Goal: Transaction & Acquisition: Purchase product/service

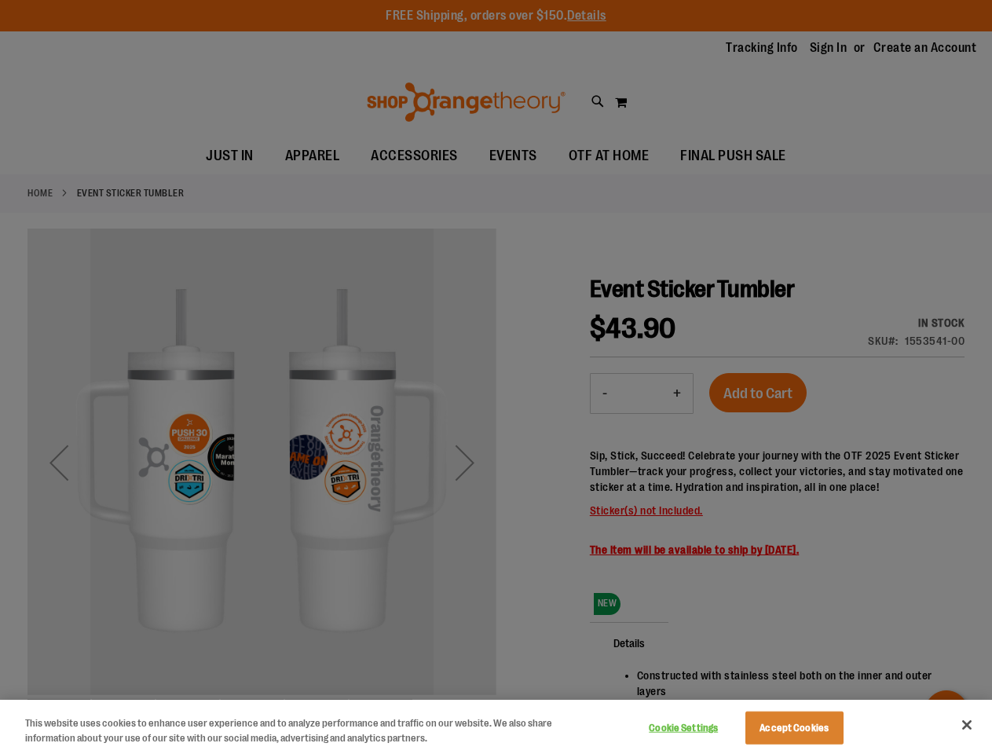
click at [495, 377] on div at bounding box center [496, 377] width 992 height 754
click at [703, 728] on button "Cookie Settings" at bounding box center [683, 727] width 98 height 31
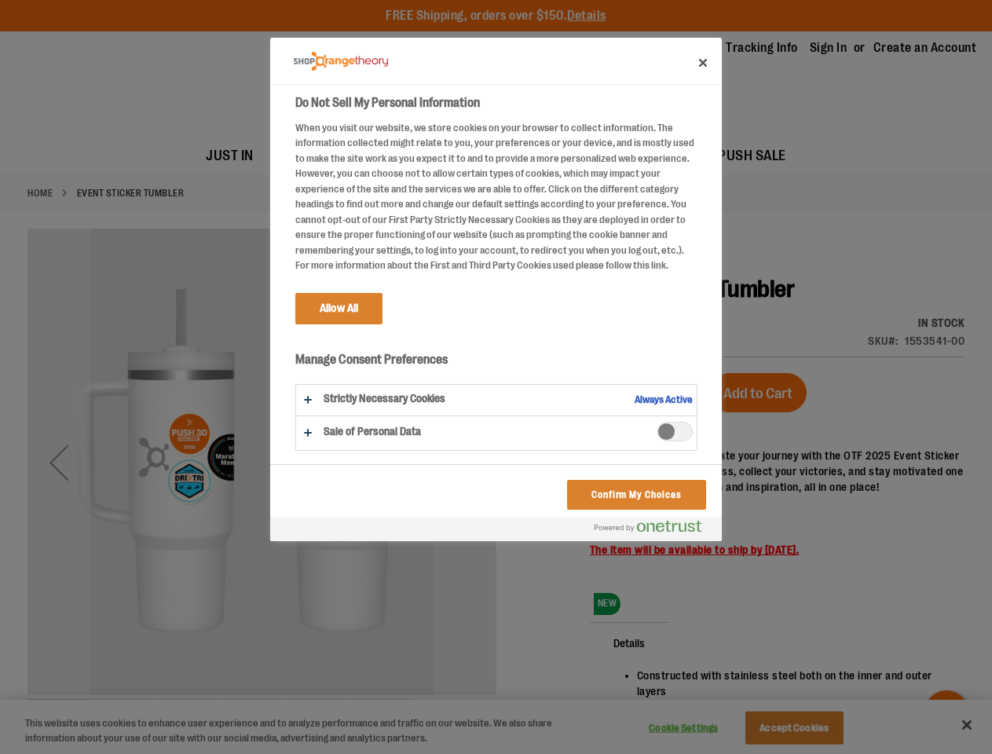
click at [813, 728] on div at bounding box center [496, 377] width 992 height 754
click at [966, 725] on div at bounding box center [496, 377] width 992 height 754
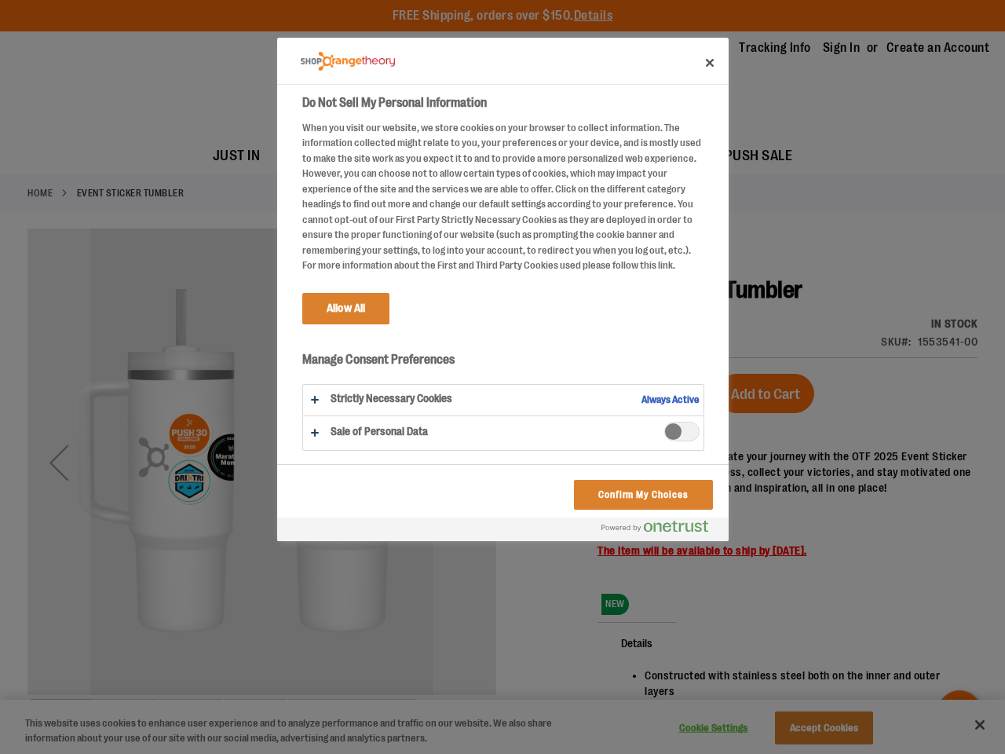
click at [821, 753] on html "Skip to Content The store will not work correctly when cookies are disabled. FR…" at bounding box center [502, 377] width 1005 height 754
